Goal: Task Accomplishment & Management: Use online tool/utility

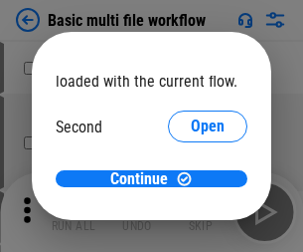
click at [191, 179] on span "Open" at bounding box center [208, 187] width 34 height 16
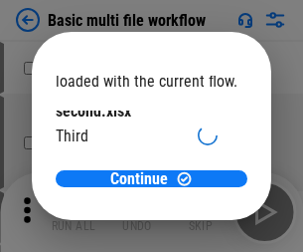
scroll to position [57, 0]
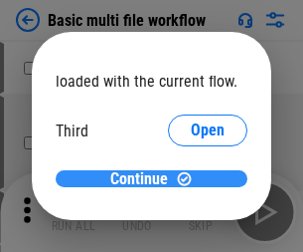
click at [144, 179] on span "Continue" at bounding box center [139, 179] width 58 height 16
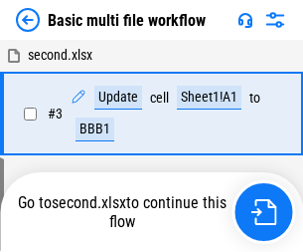
scroll to position [81, 0]
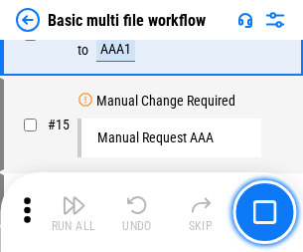
click at [74, 212] on img "button" at bounding box center [74, 205] width 24 height 24
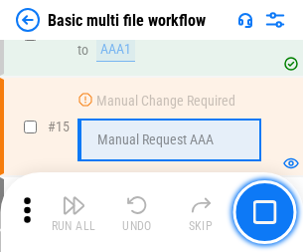
scroll to position [1324, 0]
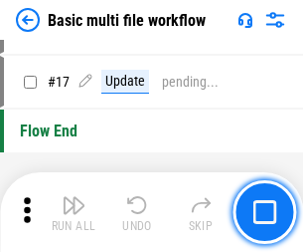
click at [74, 212] on img "button" at bounding box center [74, 205] width 24 height 24
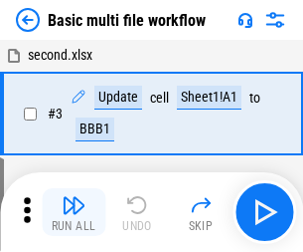
click at [74, 212] on img "button" at bounding box center [74, 205] width 24 height 24
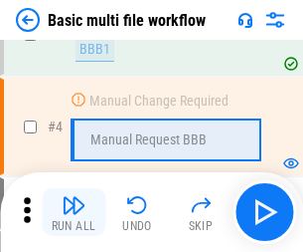
click at [74, 212] on img "button" at bounding box center [74, 205] width 24 height 24
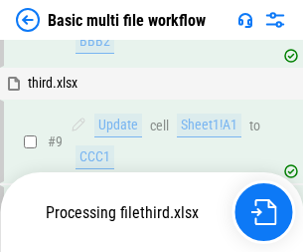
scroll to position [832, 0]
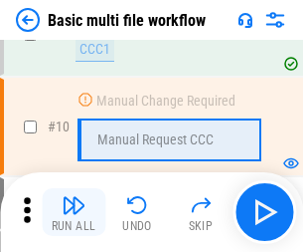
click at [74, 212] on img "button" at bounding box center [74, 205] width 24 height 24
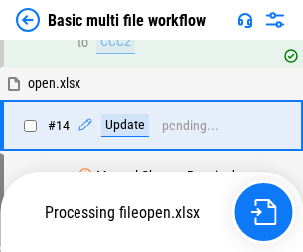
scroll to position [1040, 0]
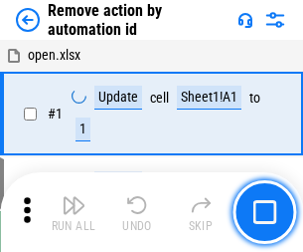
scroll to position [74, 0]
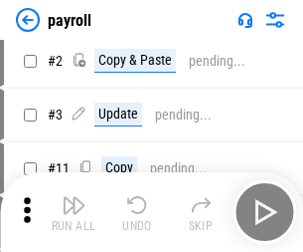
click at [74, 212] on img "button" at bounding box center [74, 205] width 24 height 24
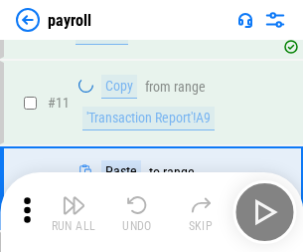
scroll to position [144, 0]
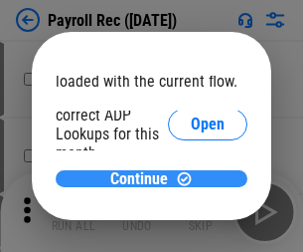
click at [144, 178] on span "Continue" at bounding box center [139, 179] width 58 height 16
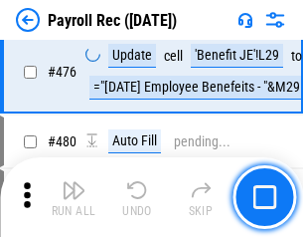
scroll to position [10599, 0]
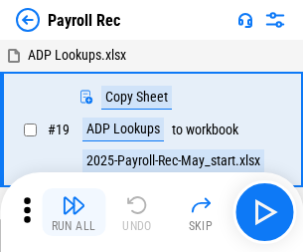
click at [74, 212] on img "button" at bounding box center [74, 205] width 24 height 24
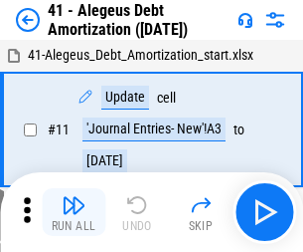
click at [74, 212] on img "button" at bounding box center [74, 205] width 24 height 24
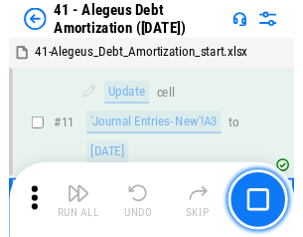
scroll to position [246, 0]
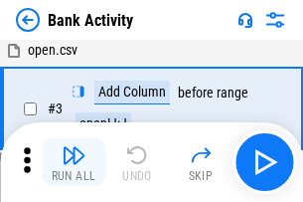
click at [74, 162] on img "button" at bounding box center [74, 155] width 24 height 24
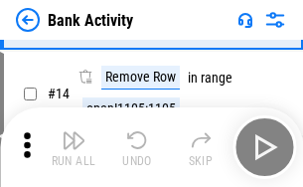
scroll to position [447, 0]
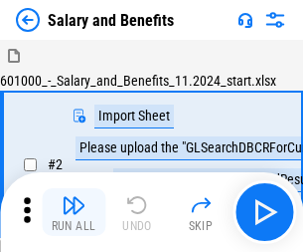
click at [74, 197] on img "button" at bounding box center [74, 205] width 24 height 24
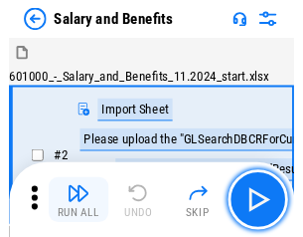
scroll to position [27, 0]
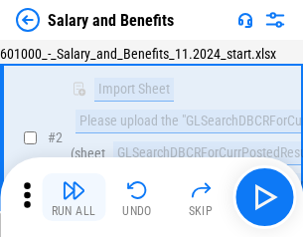
click at [74, 197] on img "button" at bounding box center [74, 190] width 24 height 24
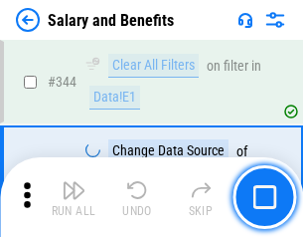
scroll to position [9312, 0]
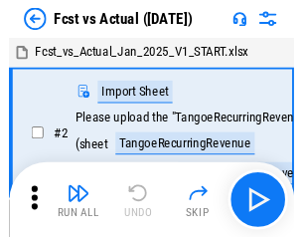
scroll to position [26, 0]
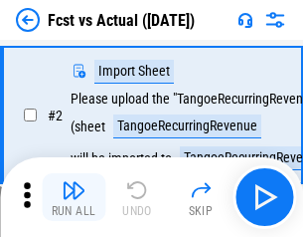
click at [74, 197] on img "button" at bounding box center [74, 190] width 24 height 24
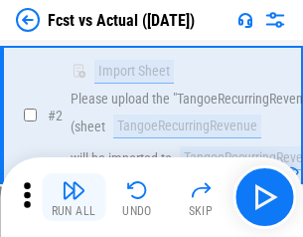
click at [74, 197] on img "button" at bounding box center [74, 190] width 24 height 24
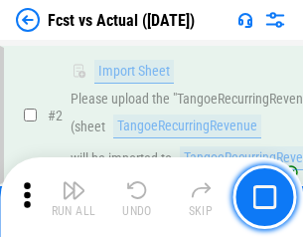
scroll to position [186, 0]
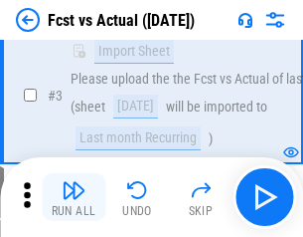
click at [74, 197] on img "button" at bounding box center [74, 190] width 24 height 24
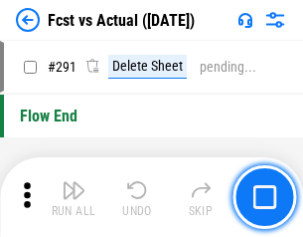
scroll to position [9412, 0]
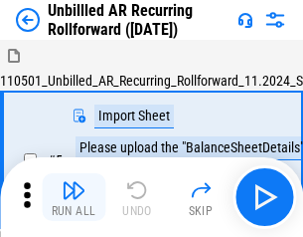
click at [74, 197] on img "button" at bounding box center [74, 190] width 24 height 24
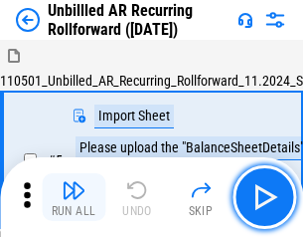
scroll to position [43, 0]
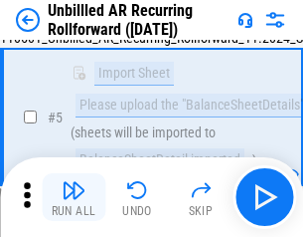
click at [74, 197] on img "button" at bounding box center [74, 190] width 24 height 24
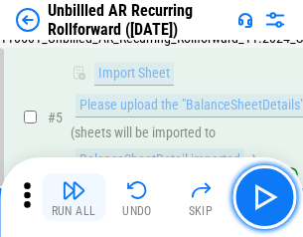
scroll to position [187, 0]
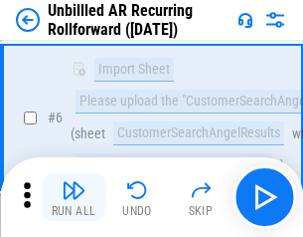
click at [74, 197] on img "button" at bounding box center [74, 190] width 24 height 24
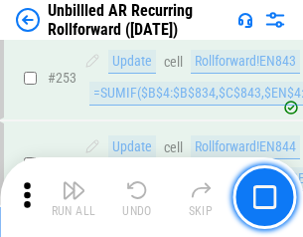
scroll to position [6755, 0]
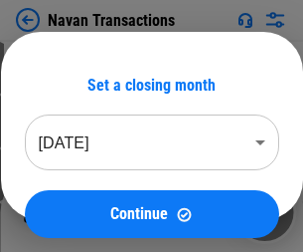
click at [74, 197] on img "button" at bounding box center [74, 205] width 24 height 24
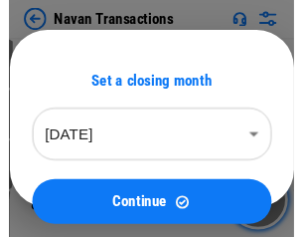
scroll to position [32, 0]
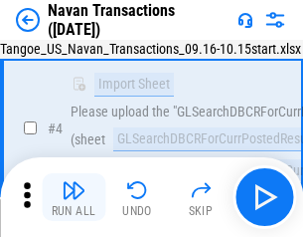
click at [74, 197] on img "button" at bounding box center [74, 190] width 24 height 24
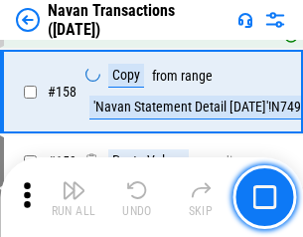
scroll to position [6448, 0]
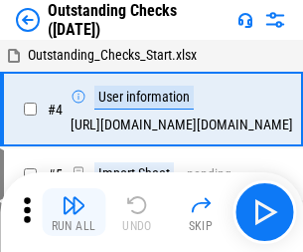
click at [74, 197] on img "button" at bounding box center [74, 205] width 24 height 24
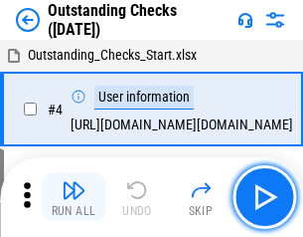
scroll to position [84, 0]
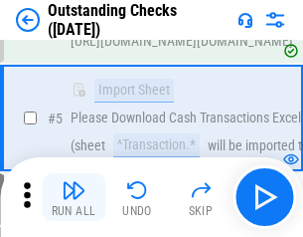
click at [74, 197] on img "button" at bounding box center [74, 190] width 24 height 24
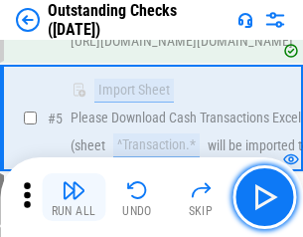
scroll to position [208, 0]
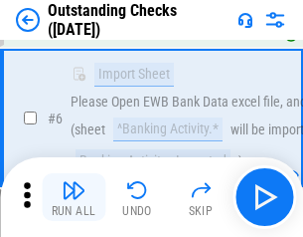
click at [74, 197] on img "button" at bounding box center [74, 190] width 24 height 24
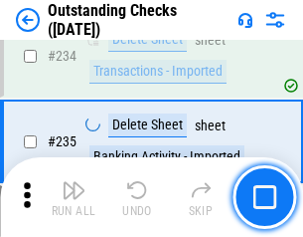
scroll to position [6039, 0]
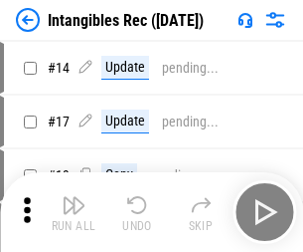
click at [74, 212] on img "button" at bounding box center [74, 205] width 24 height 24
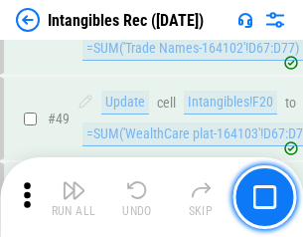
scroll to position [775, 0]
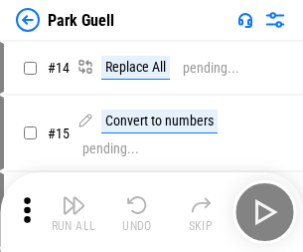
click at [74, 197] on img "button" at bounding box center [74, 205] width 24 height 24
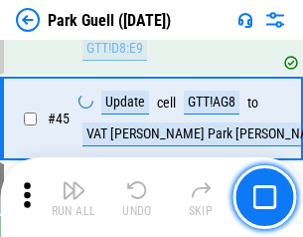
scroll to position [2487, 0]
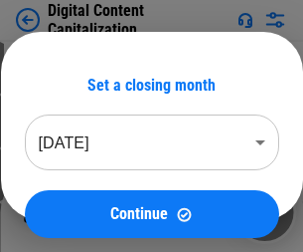
click at [74, 197] on img "button" at bounding box center [74, 205] width 24 height 24
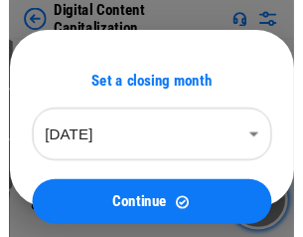
scroll to position [43, 0]
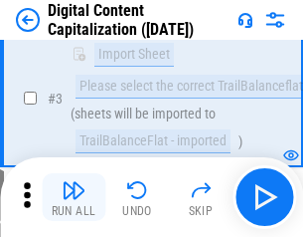
click at [74, 197] on img "button" at bounding box center [74, 190] width 24 height 24
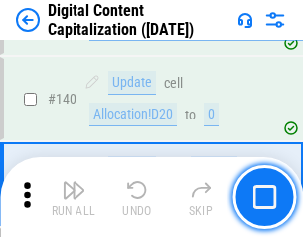
scroll to position [2094, 0]
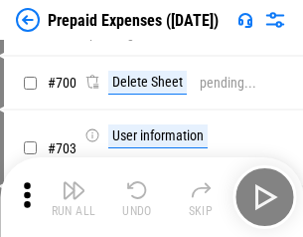
click at [74, 197] on img "button" at bounding box center [74, 190] width 24 height 24
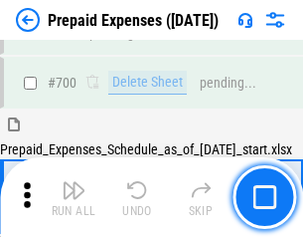
scroll to position [5351, 0]
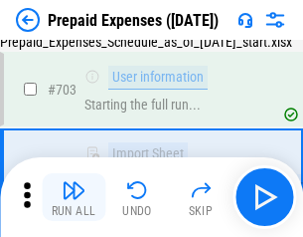
click at [74, 197] on img "button" at bounding box center [74, 190] width 24 height 24
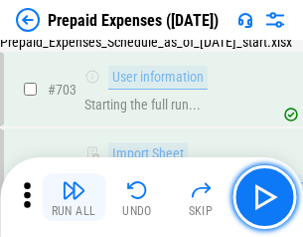
scroll to position [5468, 0]
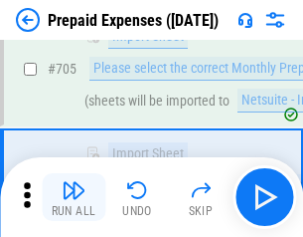
click at [74, 197] on img "button" at bounding box center [74, 190] width 24 height 24
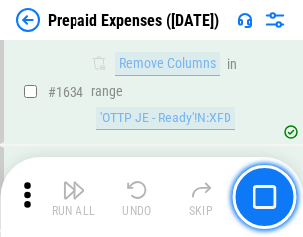
scroll to position [19364, 0]
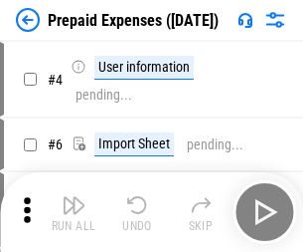
click at [74, 212] on img "button" at bounding box center [74, 205] width 24 height 24
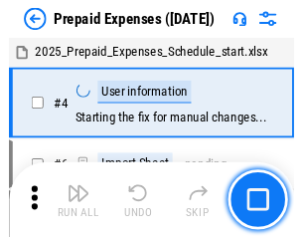
scroll to position [88, 0]
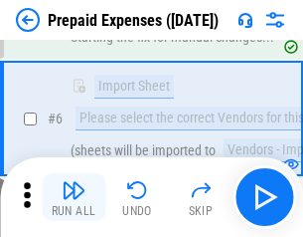
click at [74, 197] on img "button" at bounding box center [74, 190] width 24 height 24
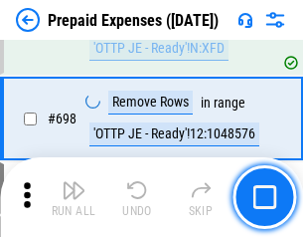
scroll to position [6925, 0]
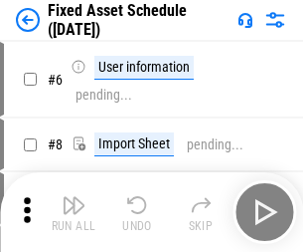
click at [74, 212] on img "button" at bounding box center [74, 205] width 24 height 24
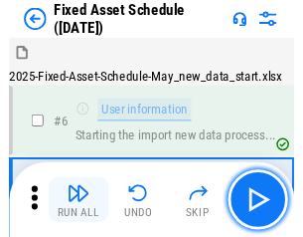
scroll to position [107, 0]
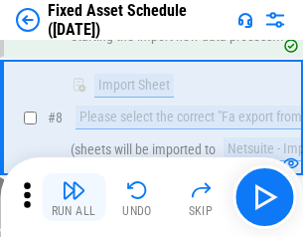
click at [74, 197] on img "button" at bounding box center [74, 190] width 24 height 24
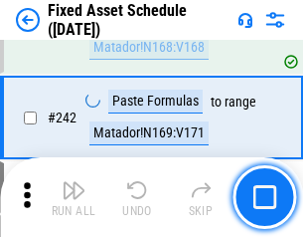
scroll to position [6161, 0]
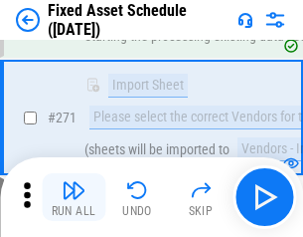
click at [74, 197] on img "button" at bounding box center [74, 190] width 24 height 24
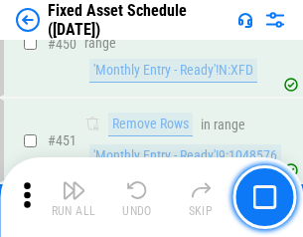
scroll to position [8890, 0]
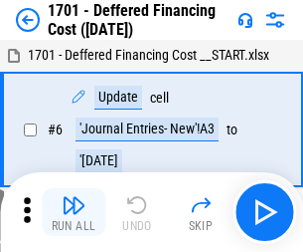
click at [74, 212] on img "button" at bounding box center [74, 205] width 24 height 24
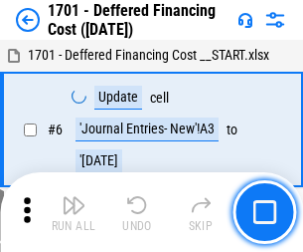
scroll to position [239, 0]
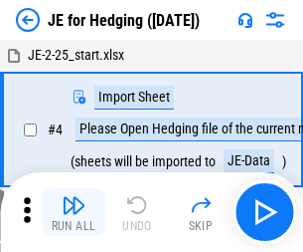
click at [74, 197] on img "button" at bounding box center [74, 205] width 24 height 24
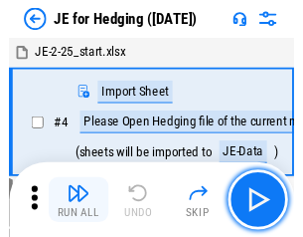
scroll to position [3, 0]
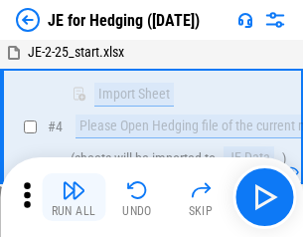
click at [74, 197] on img "button" at bounding box center [74, 190] width 24 height 24
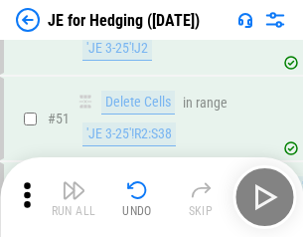
scroll to position [1288, 0]
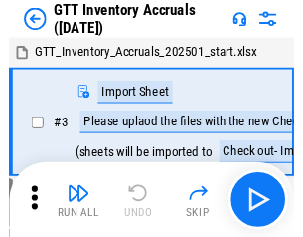
scroll to position [3, 0]
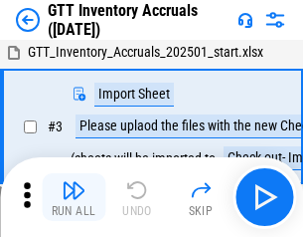
click at [74, 197] on img "button" at bounding box center [74, 190] width 24 height 24
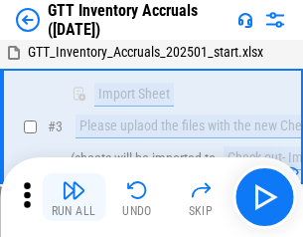
click at [74, 197] on img "button" at bounding box center [74, 190] width 24 height 24
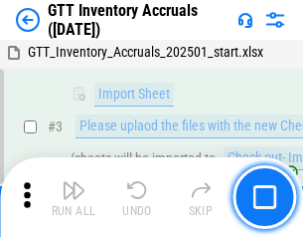
scroll to position [128, 0]
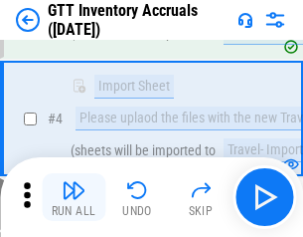
click at [74, 197] on img "button" at bounding box center [74, 190] width 24 height 24
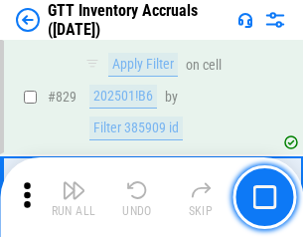
scroll to position [15096, 0]
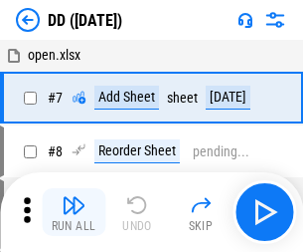
click at [74, 212] on img "button" at bounding box center [74, 205] width 24 height 24
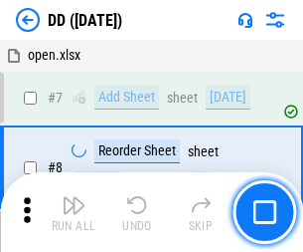
scroll to position [192, 0]
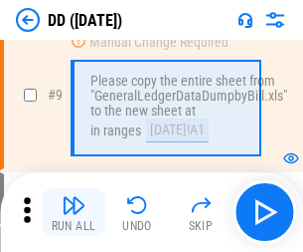
click at [74, 212] on img "button" at bounding box center [74, 205] width 24 height 24
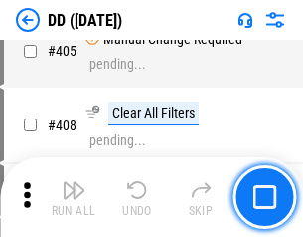
scroll to position [8898, 0]
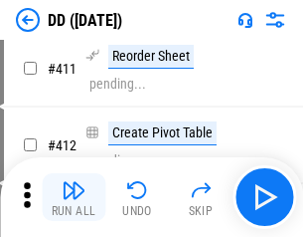
click at [74, 197] on img "button" at bounding box center [74, 190] width 24 height 24
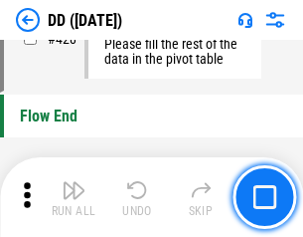
scroll to position [9519, 0]
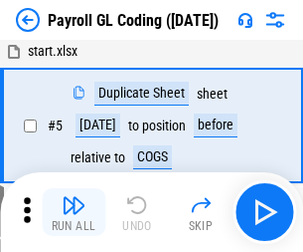
click at [74, 212] on img "button" at bounding box center [74, 205] width 24 height 24
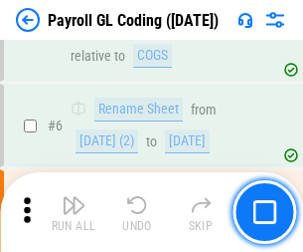
scroll to position [239, 0]
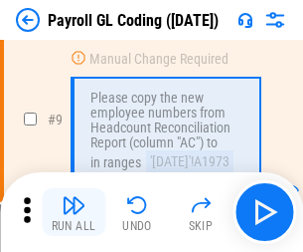
click at [74, 212] on img "button" at bounding box center [74, 205] width 24 height 24
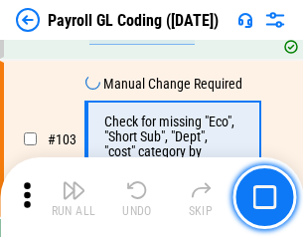
scroll to position [4666, 0]
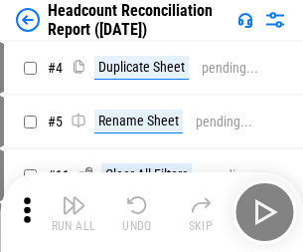
click at [74, 212] on img "button" at bounding box center [74, 205] width 24 height 24
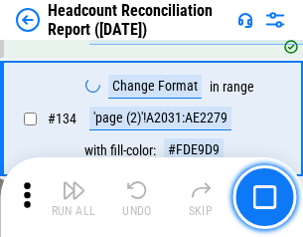
scroll to position [2391, 0]
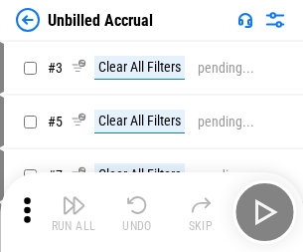
click at [74, 212] on img "button" at bounding box center [74, 205] width 24 height 24
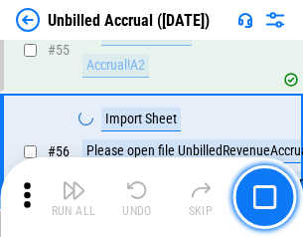
scroll to position [2076, 0]
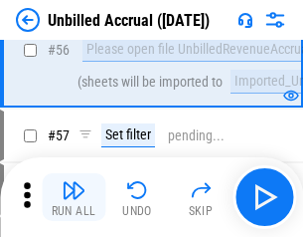
click at [74, 197] on img "button" at bounding box center [74, 190] width 24 height 24
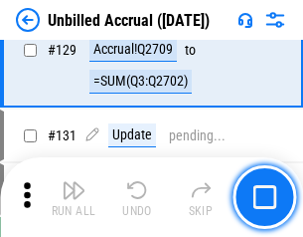
scroll to position [5924, 0]
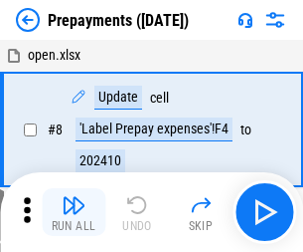
click at [74, 212] on img "button" at bounding box center [74, 205] width 24 height 24
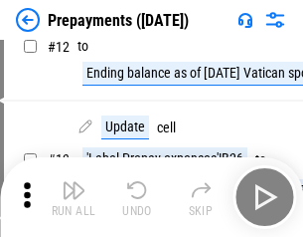
scroll to position [124, 0]
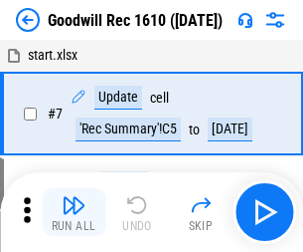
click at [74, 212] on img "button" at bounding box center [74, 205] width 24 height 24
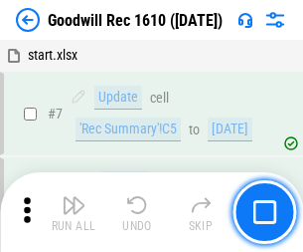
scroll to position [340, 0]
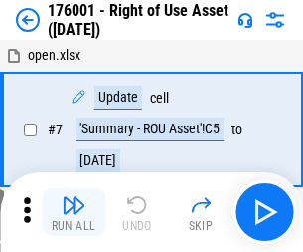
click at [74, 212] on img "button" at bounding box center [74, 205] width 24 height 24
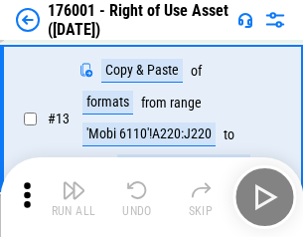
scroll to position [128, 0]
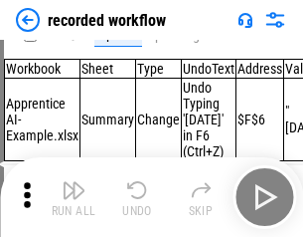
click at [74, 197] on img "button" at bounding box center [74, 190] width 24 height 24
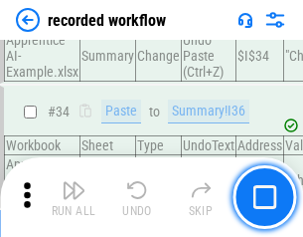
scroll to position [6216, 0]
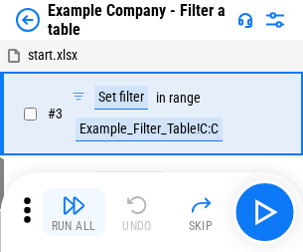
click at [74, 212] on img "button" at bounding box center [74, 205] width 24 height 24
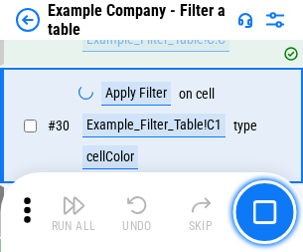
scroll to position [1820, 0]
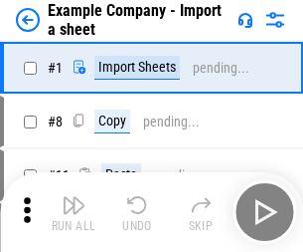
click at [74, 197] on img "button" at bounding box center [74, 205] width 24 height 24
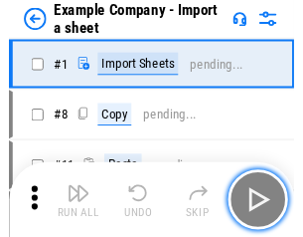
scroll to position [31, 0]
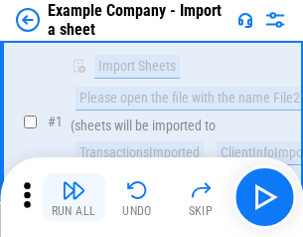
click at [74, 197] on img "button" at bounding box center [74, 190] width 24 height 24
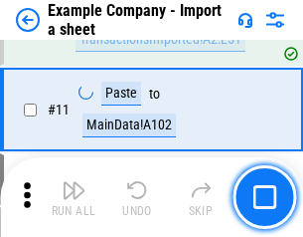
scroll to position [440, 0]
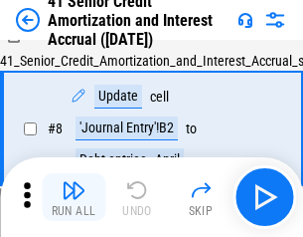
click at [74, 197] on img "button" at bounding box center [74, 190] width 24 height 24
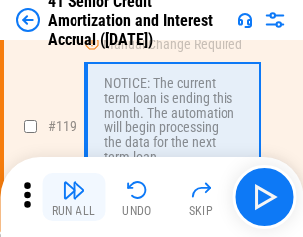
click at [74, 197] on img "button" at bounding box center [74, 190] width 24 height 24
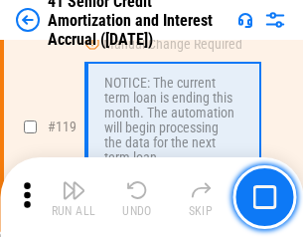
scroll to position [1877, 0]
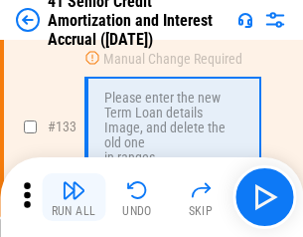
click at [74, 197] on img "button" at bounding box center [74, 190] width 24 height 24
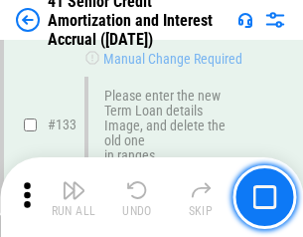
scroll to position [2078, 0]
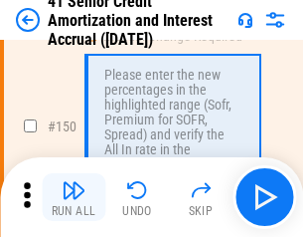
click at [74, 197] on img "button" at bounding box center [74, 190] width 24 height 24
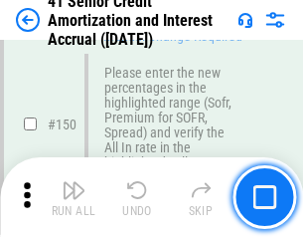
scroll to position [2287, 0]
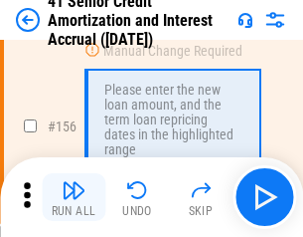
click at [74, 197] on img "button" at bounding box center [74, 190] width 24 height 24
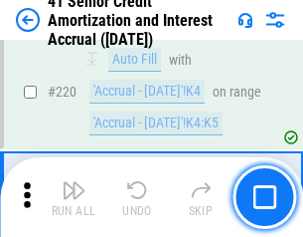
scroll to position [4454, 0]
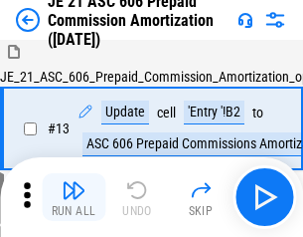
click at [74, 197] on img "button" at bounding box center [74, 190] width 24 height 24
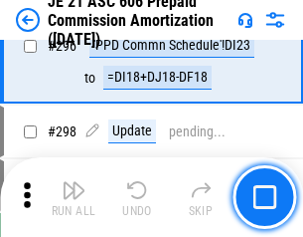
scroll to position [3660, 0]
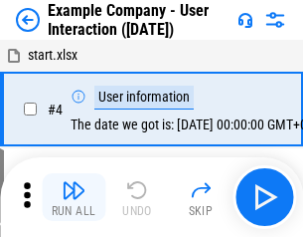
click at [74, 197] on img "button" at bounding box center [74, 190] width 24 height 24
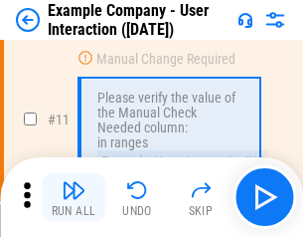
click at [74, 197] on img "button" at bounding box center [74, 190] width 24 height 24
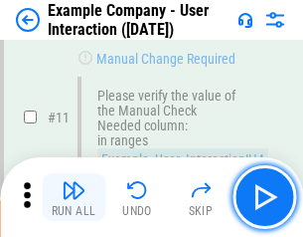
scroll to position [431, 0]
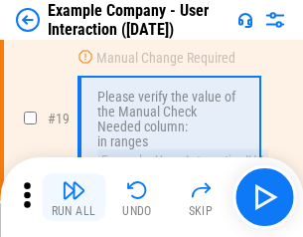
click at [74, 197] on img "button" at bounding box center [74, 190] width 24 height 24
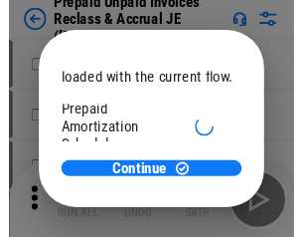
scroll to position [118, 0]
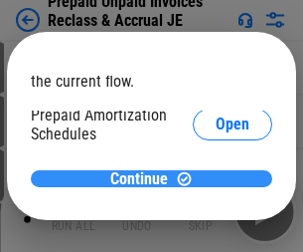
click at [144, 178] on span "Continue" at bounding box center [139, 179] width 58 height 16
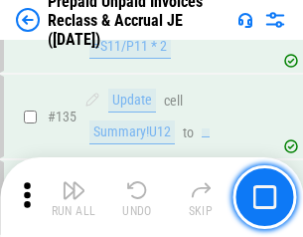
scroll to position [2578, 0]
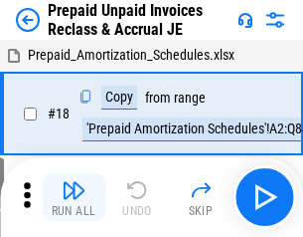
click at [74, 197] on img "button" at bounding box center [74, 190] width 24 height 24
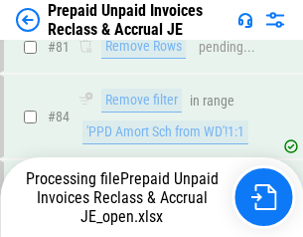
scroll to position [1335, 0]
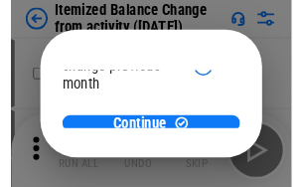
scroll to position [145, 0]
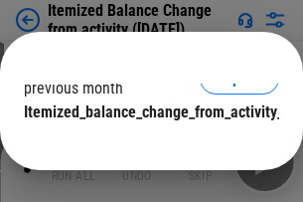
click at [144, 144] on span "Continue" at bounding box center [139, 152] width 58 height 16
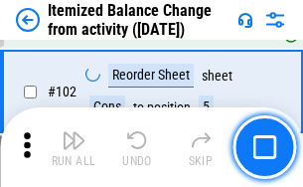
scroll to position [3326, 0]
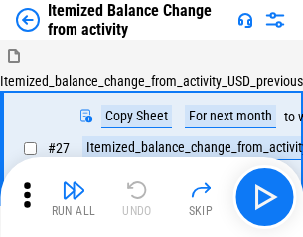
scroll to position [31, 0]
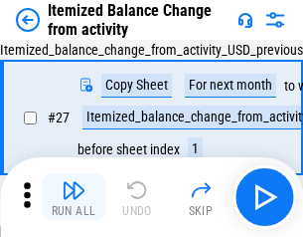
click at [74, 197] on img "button" at bounding box center [74, 190] width 24 height 24
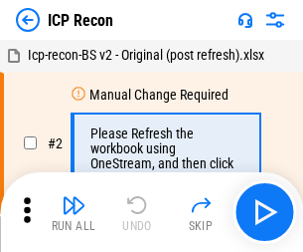
scroll to position [9, 0]
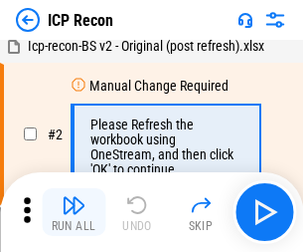
click at [74, 212] on img "button" at bounding box center [74, 205] width 24 height 24
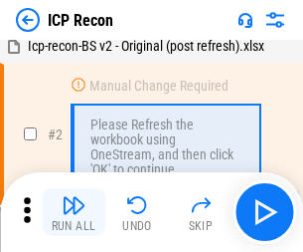
click at [74, 212] on img "button" at bounding box center [74, 205] width 24 height 24
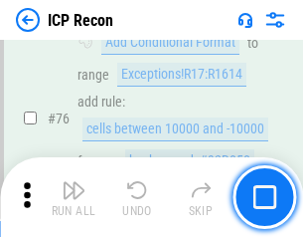
scroll to position [1787, 0]
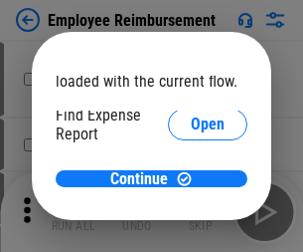
click at [191, 231] on span "Open" at bounding box center [208, 239] width 34 height 16
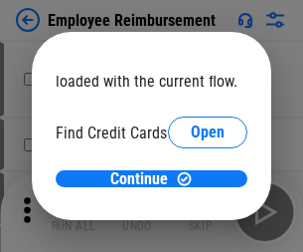
scroll to position [116, 0]
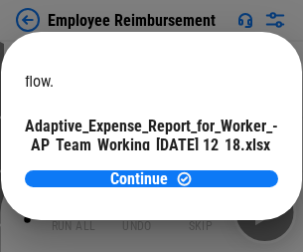
click at [222, 167] on span "Open" at bounding box center [239, 175] width 34 height 16
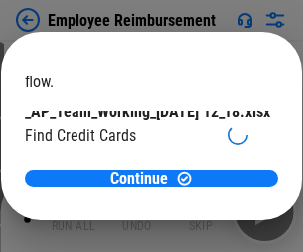
scroll to position [207, 0]
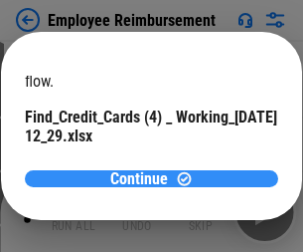
click at [144, 178] on span "Continue" at bounding box center [139, 179] width 58 height 16
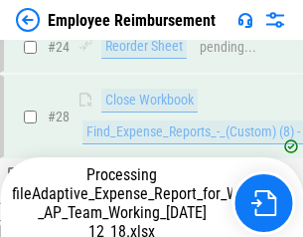
scroll to position [930, 0]
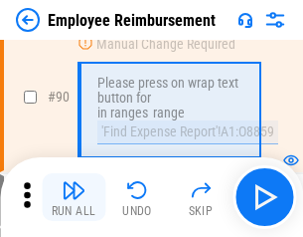
click at [74, 197] on img "button" at bounding box center [74, 190] width 24 height 24
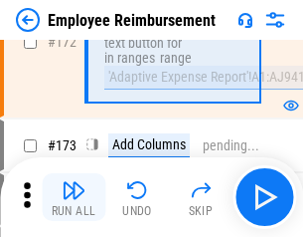
click at [74, 197] on img "button" at bounding box center [74, 190] width 24 height 24
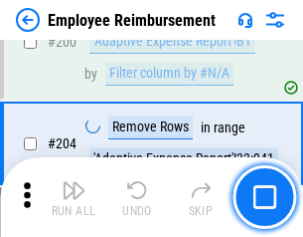
scroll to position [5032, 0]
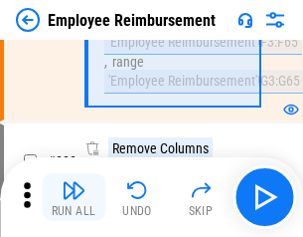
click at [74, 197] on img "button" at bounding box center [74, 190] width 24 height 24
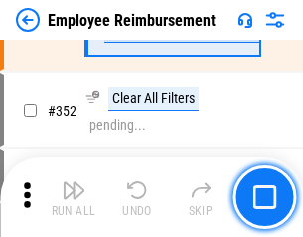
click at [74, 197] on img "button" at bounding box center [74, 190] width 24 height 24
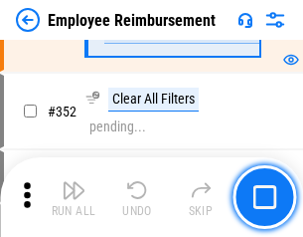
scroll to position [10253, 0]
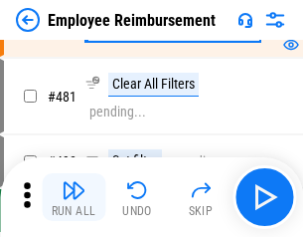
click at [74, 197] on img "button" at bounding box center [74, 190] width 24 height 24
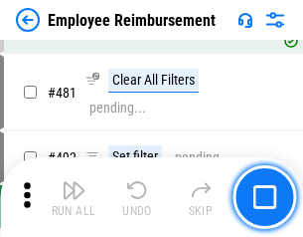
scroll to position [12159, 0]
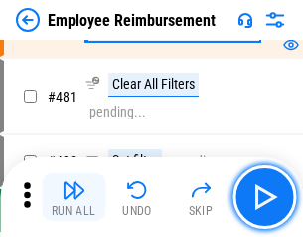
click at [74, 197] on img "button" at bounding box center [74, 190] width 24 height 24
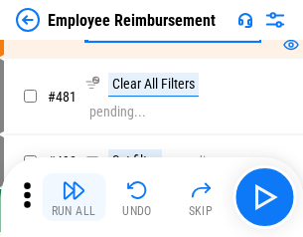
click at [74, 197] on img "button" at bounding box center [74, 190] width 24 height 24
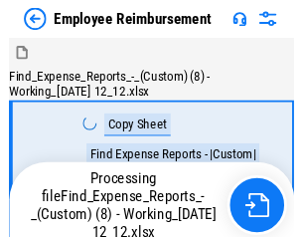
scroll to position [68, 0]
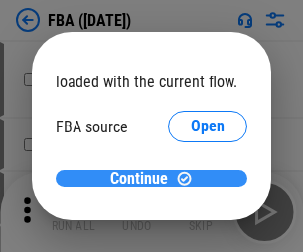
click at [144, 179] on span "Continue" at bounding box center [139, 179] width 58 height 16
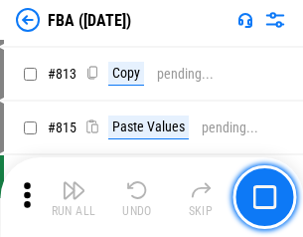
scroll to position [17290, 0]
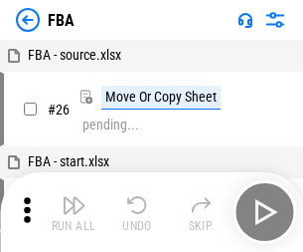
scroll to position [20, 0]
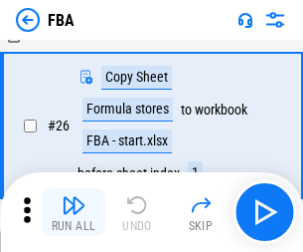
click at [74, 212] on img "button" at bounding box center [74, 205] width 24 height 24
